Goal: Task Accomplishment & Management: Use online tool/utility

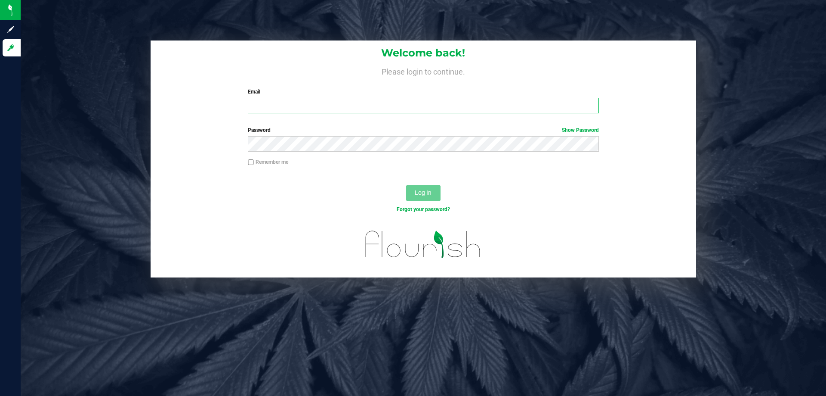
click at [409, 105] on input "Email" at bounding box center [423, 105] width 351 height 15
type input "[EMAIL_ADDRESS][DOMAIN_NAME]"
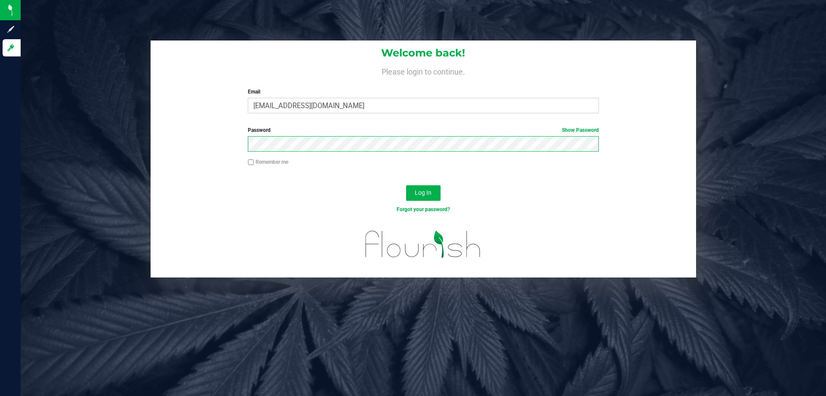
click at [406, 185] on button "Log In" at bounding box center [423, 192] width 34 height 15
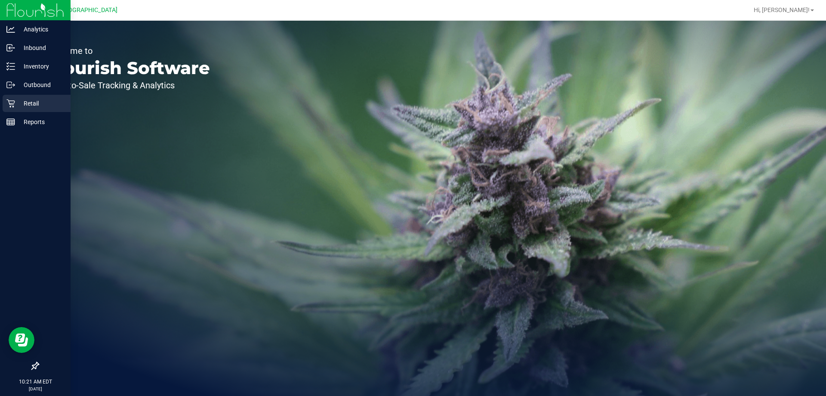
click at [19, 111] on div "Retail" at bounding box center [37, 103] width 68 height 17
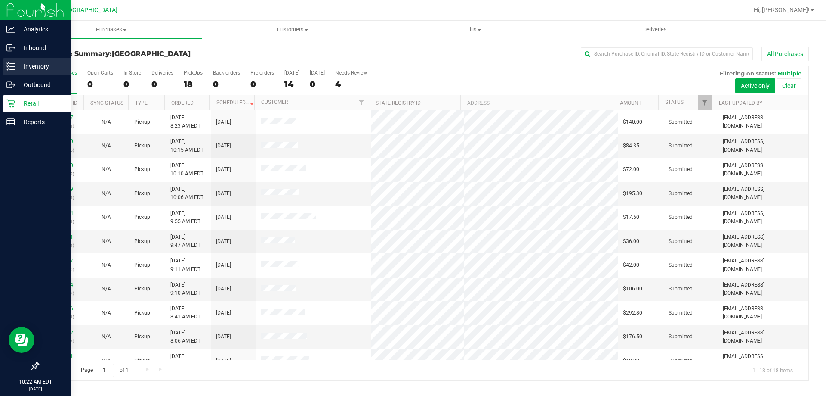
click at [38, 74] on div "Inventory" at bounding box center [37, 66] width 68 height 17
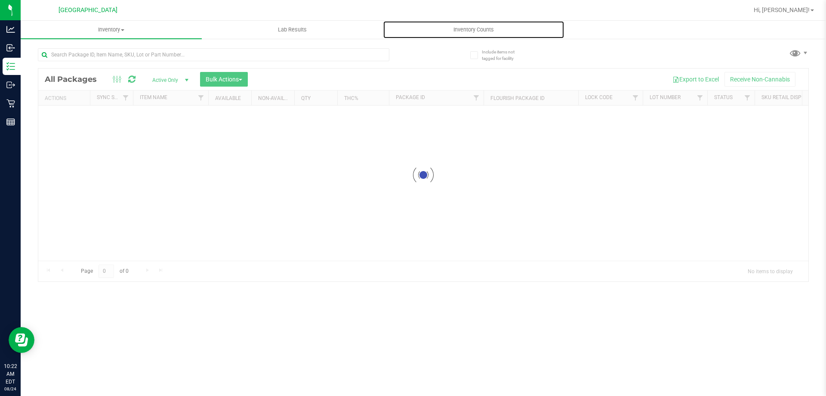
click at [457, 27] on span "Inventory Counts" at bounding box center [474, 30] width 64 height 8
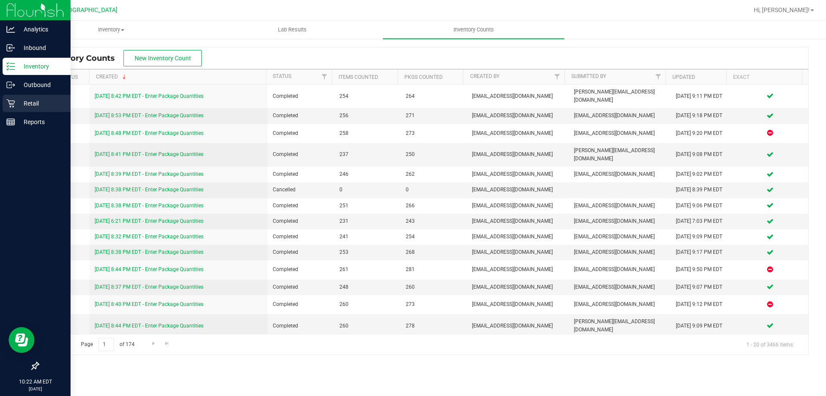
click at [24, 104] on p "Retail" at bounding box center [41, 103] width 52 height 10
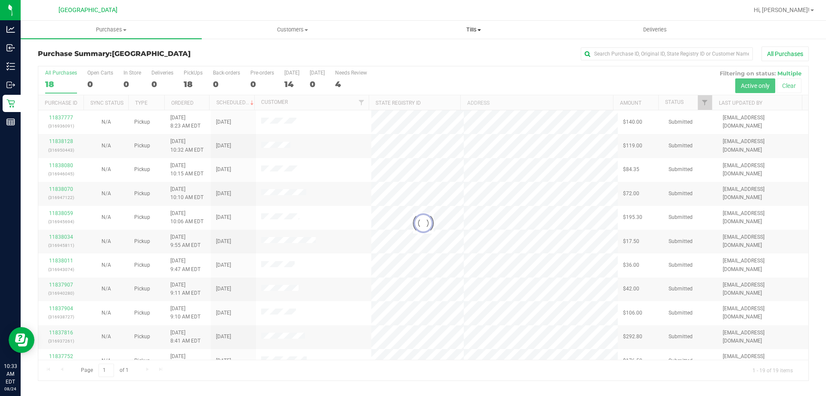
click at [468, 31] on span "Tills" at bounding box center [474, 30] width 180 height 8
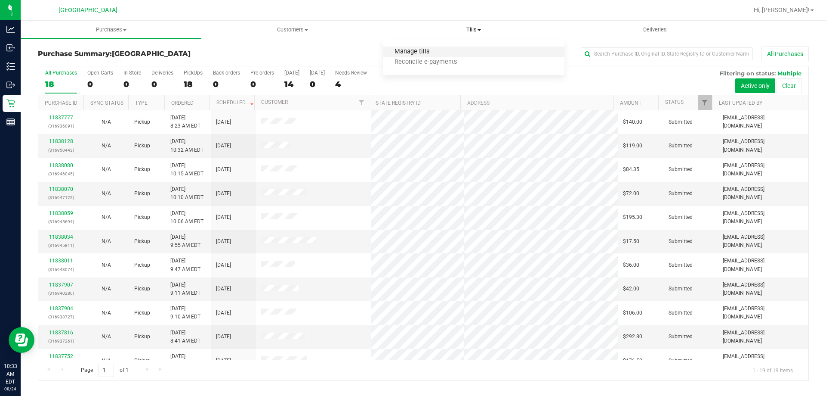
click at [421, 53] on span "Manage tills" at bounding box center [412, 51] width 58 height 7
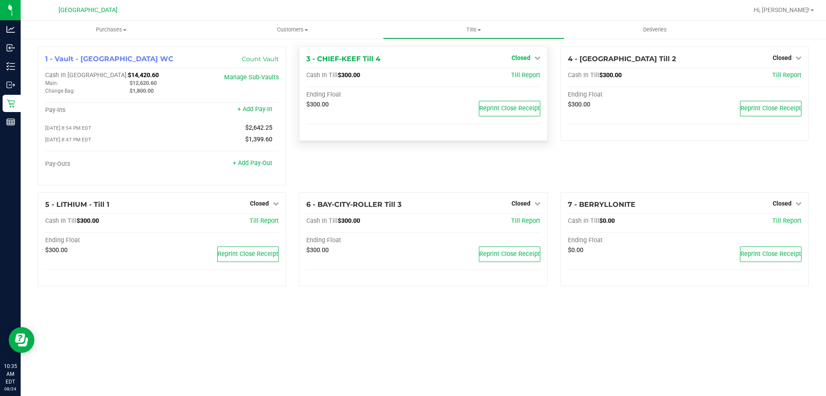
click at [524, 57] on span "Closed" at bounding box center [521, 57] width 19 height 7
click at [517, 78] on link "Open Till" at bounding box center [521, 75] width 23 height 7
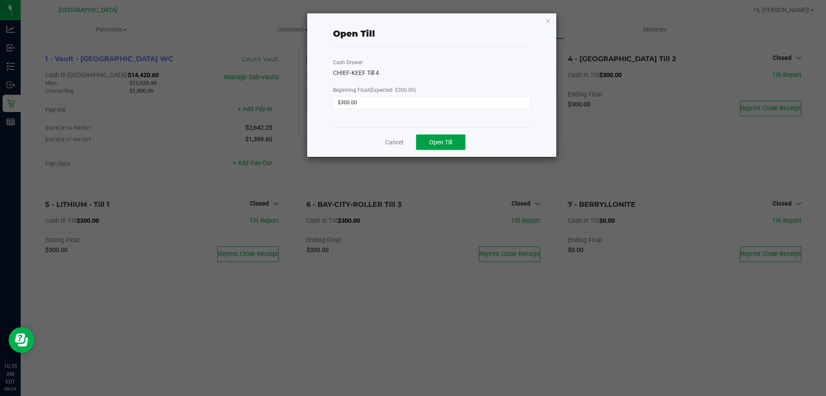
click at [445, 141] on span "Open Till" at bounding box center [441, 142] width 23 height 7
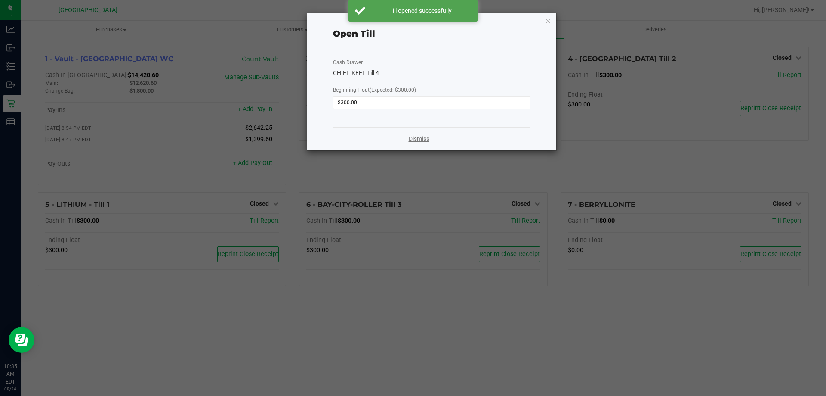
click at [426, 141] on link "Dismiss" at bounding box center [419, 138] width 21 height 9
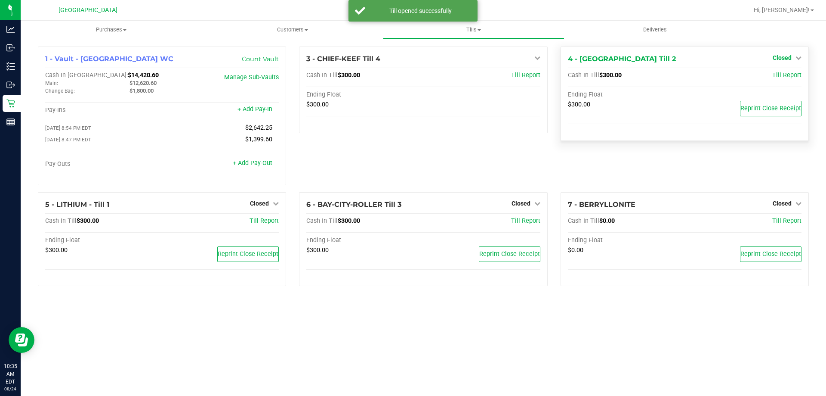
click at [778, 54] on span "Closed" at bounding box center [782, 57] width 19 height 7
click at [786, 74] on link "Open Till" at bounding box center [782, 75] width 23 height 7
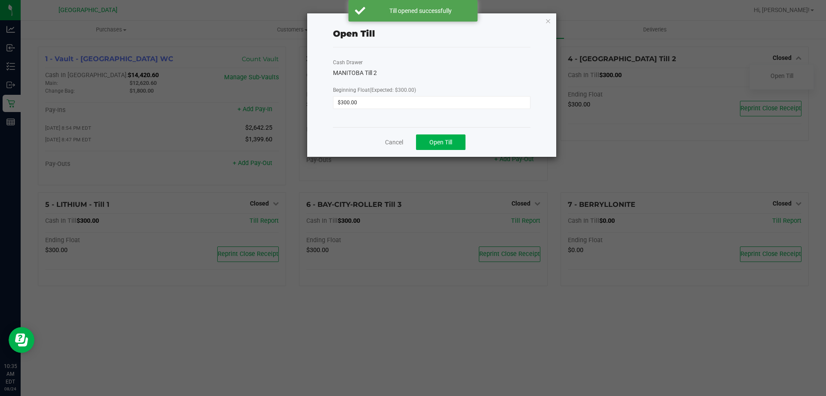
click at [441, 130] on div "Cancel Open Till" at bounding box center [432, 142] width 198 height 30
click at [442, 136] on button "Open Till" at bounding box center [441, 141] width 50 height 15
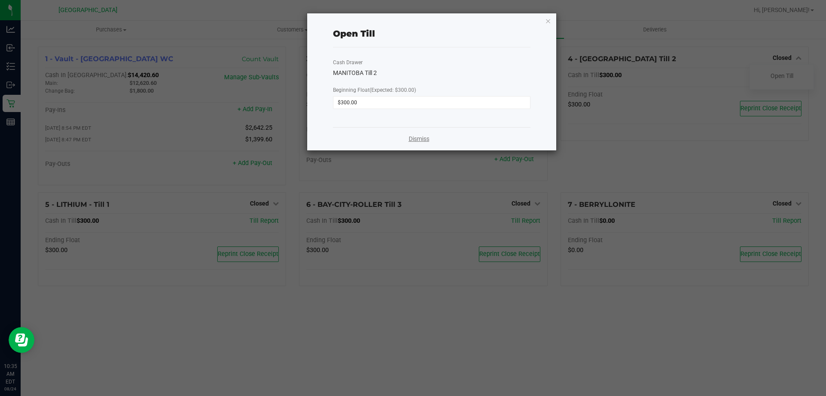
click at [418, 139] on link "Dismiss" at bounding box center [419, 138] width 21 height 9
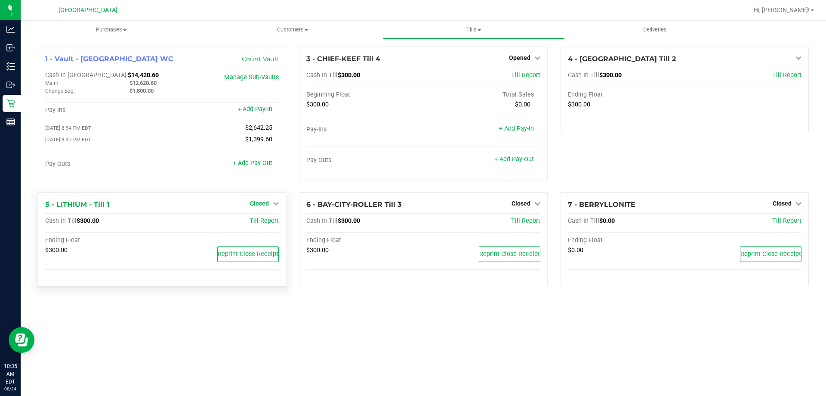
click at [265, 207] on span "Closed" at bounding box center [259, 203] width 19 height 7
click at [263, 224] on link "Open Till" at bounding box center [259, 220] width 23 height 7
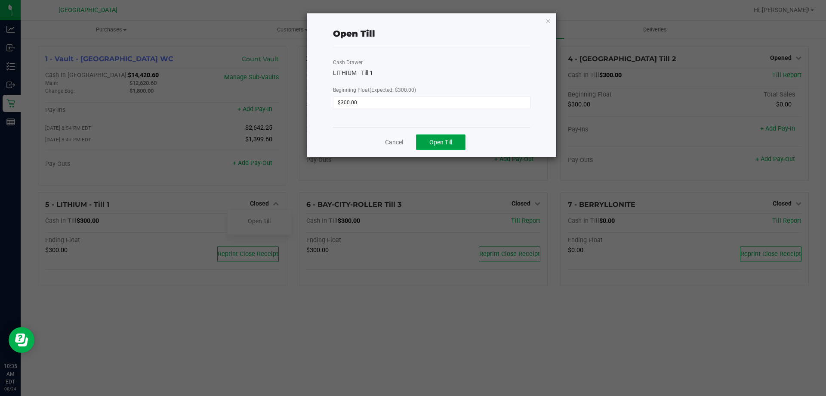
click at [432, 145] on span "Open Till" at bounding box center [441, 142] width 23 height 7
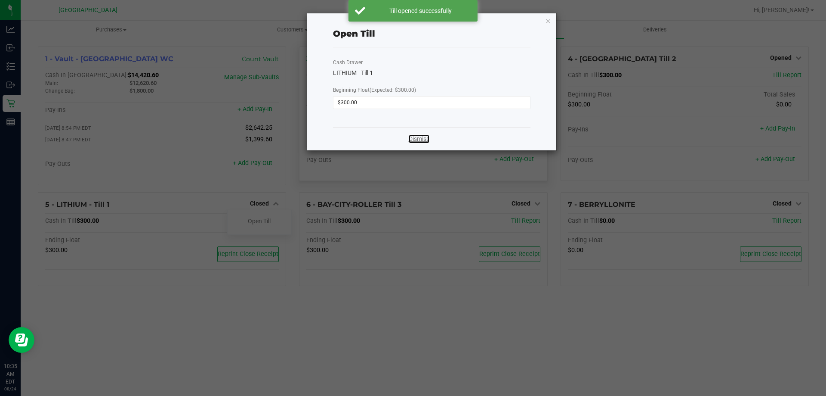
click at [414, 139] on link "Dismiss" at bounding box center [419, 138] width 21 height 9
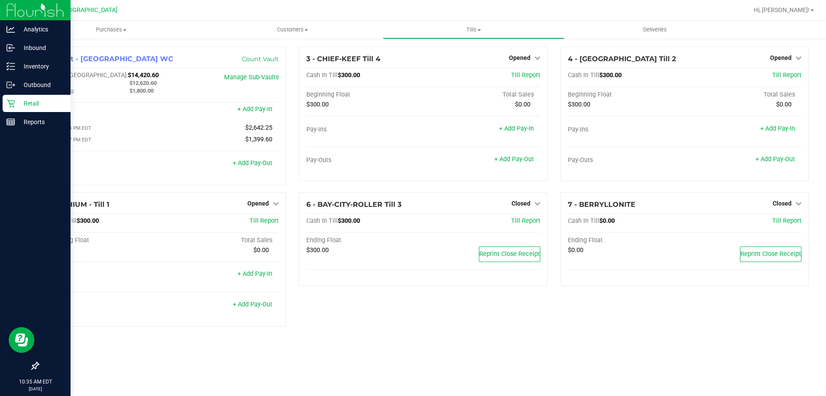
click at [16, 99] on p "Retail" at bounding box center [41, 103] width 52 height 10
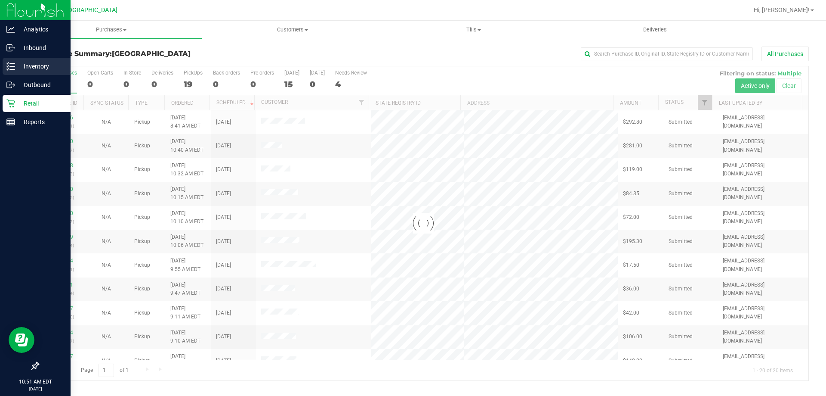
click at [7, 61] on div "Inventory" at bounding box center [37, 66] width 68 height 17
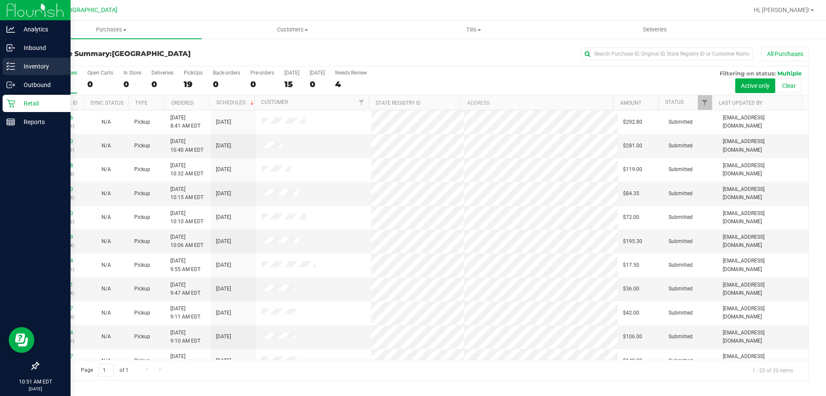
click at [55, 66] on p "Inventory" at bounding box center [41, 66] width 52 height 10
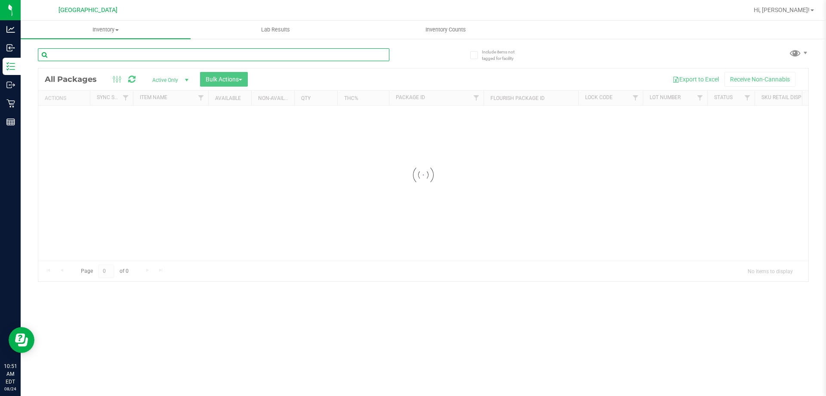
click at [150, 54] on input "text" at bounding box center [214, 54] width 352 height 13
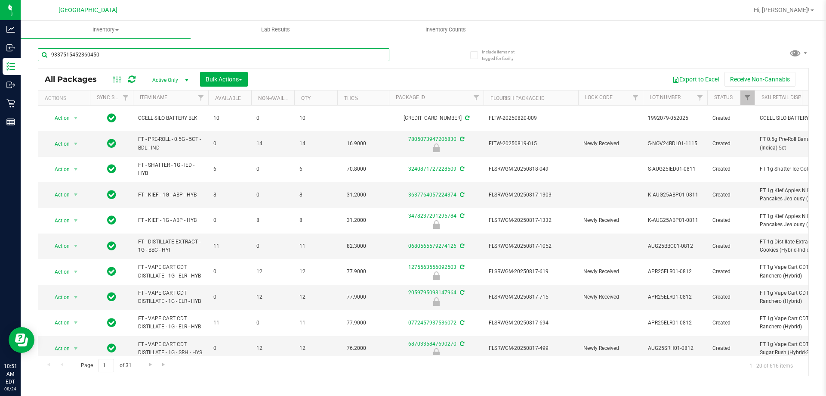
type input "9337515452360450"
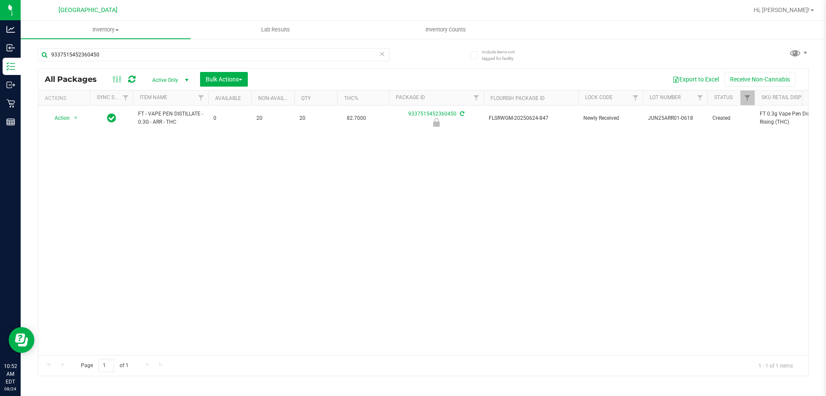
click at [81, 104] on th "Actions" at bounding box center [64, 97] width 52 height 15
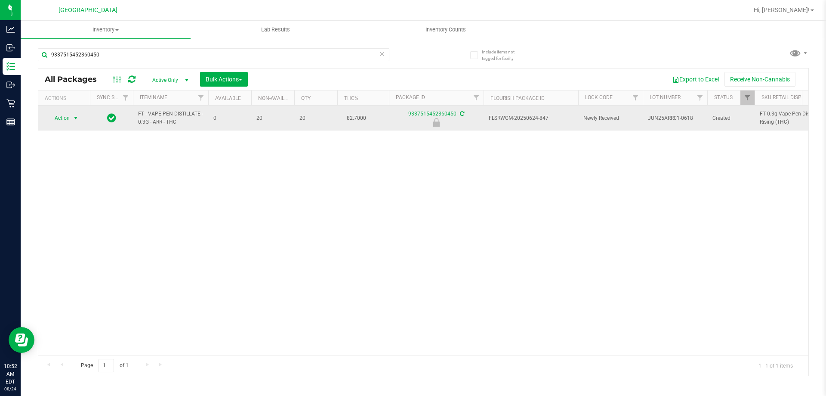
click at [75, 119] on span "select" at bounding box center [75, 117] width 7 height 7
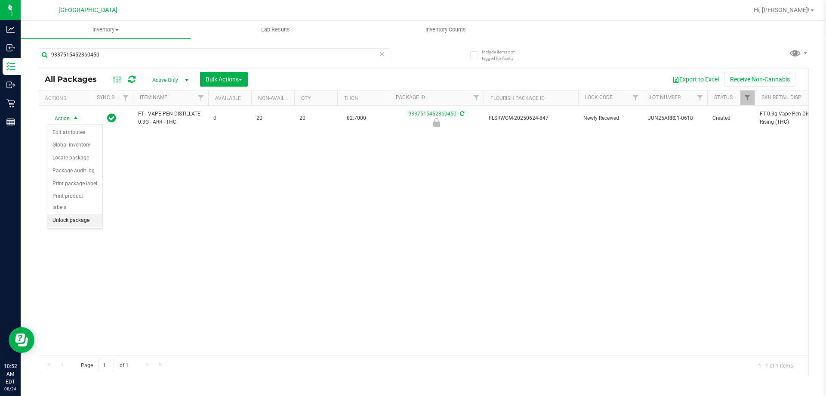
click at [85, 214] on li "Unlock package" at bounding box center [74, 220] width 55 height 13
